Goal: Task Accomplishment & Management: Manage account settings

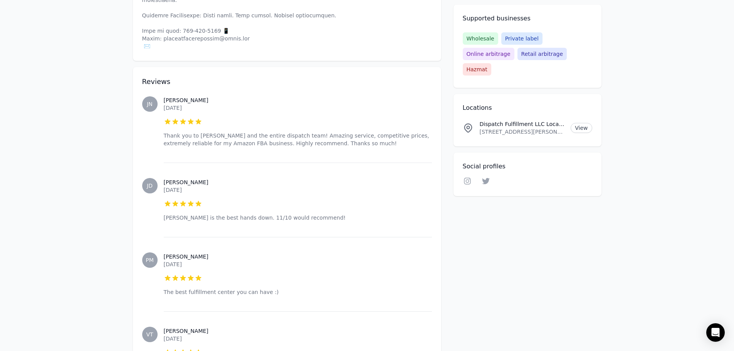
scroll to position [387, 0]
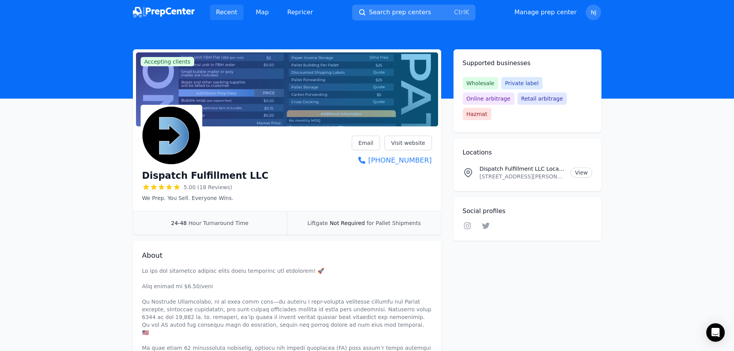
click at [230, 12] on link "Recent" at bounding box center [227, 12] width 34 height 15
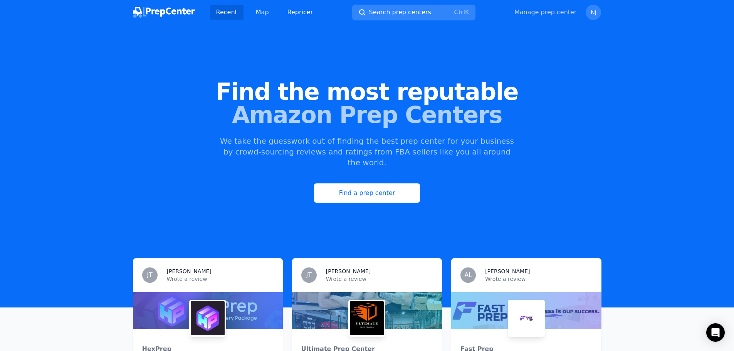
click at [553, 12] on link "Manage prep center" at bounding box center [545, 12] width 62 height 9
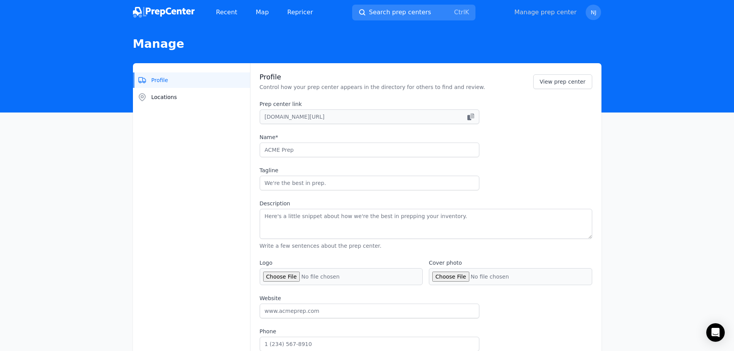
type input "Dispatch Fulfillment LLC"
type input "We Prep. You Sell. Everyone Wins."
type textarea "We are now accepting clients again after expanding our warehouse! 🚀 Prep starts…"
type input "https://www.dispatchaio.com/"
type input "7249807343"
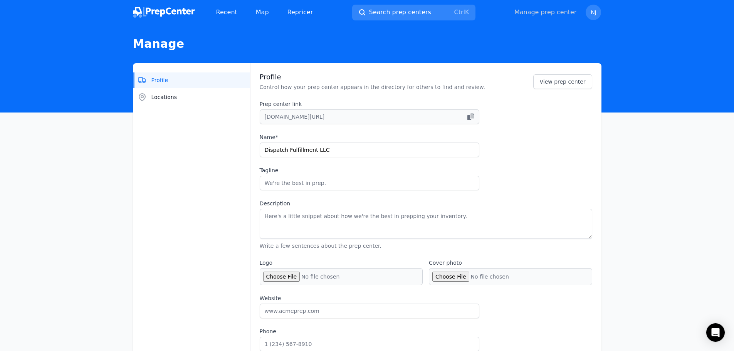
type input "dispatchfulfillment@gmail.com"
checkbox input "true"
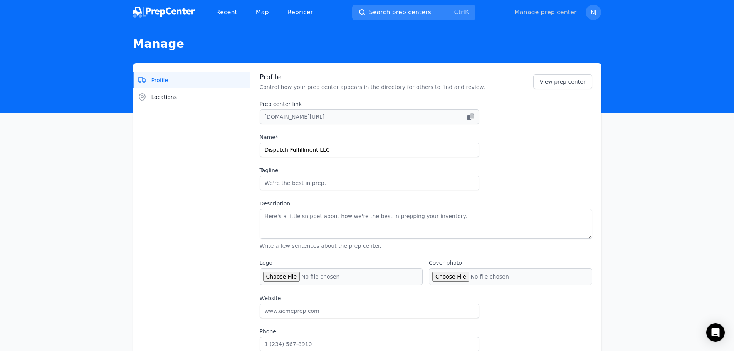
checkbox input "true"
select select "24to48"
type input "dispatchaio"
type input "dispatch__aio"
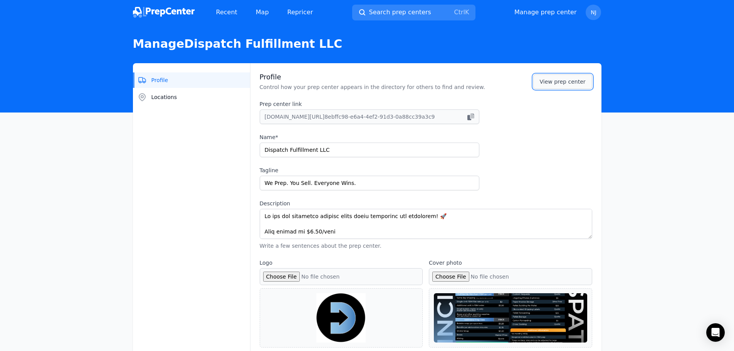
click at [566, 75] on link "View prep center" at bounding box center [562, 81] width 59 height 15
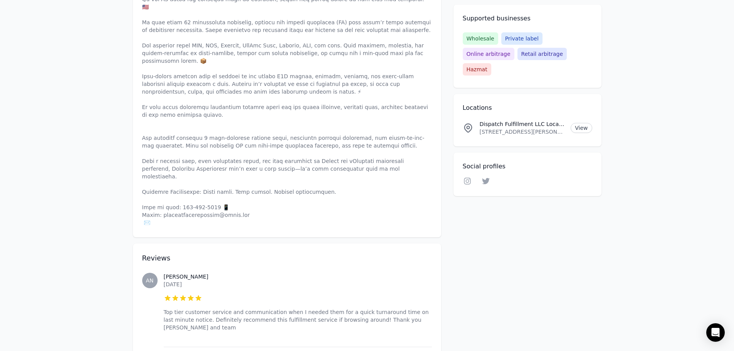
scroll to position [347, 0]
